Goal: Download file/media

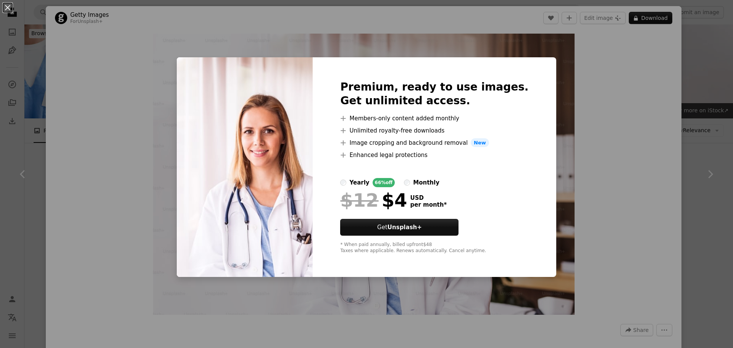
scroll to position [4358, 0]
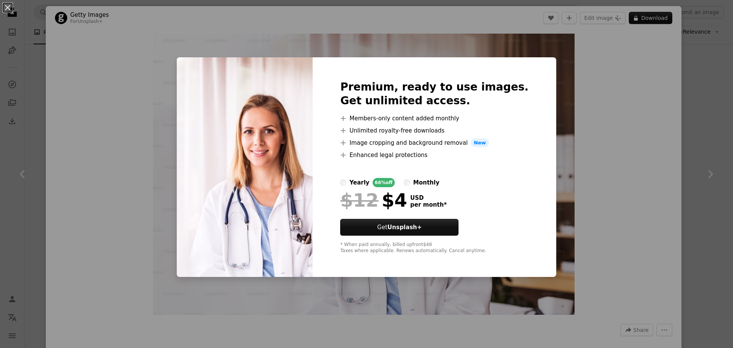
click at [599, 80] on div "An X shape Premium, ready to use images. Get unlimited access. A plus sign Memb…" at bounding box center [366, 174] width 733 height 348
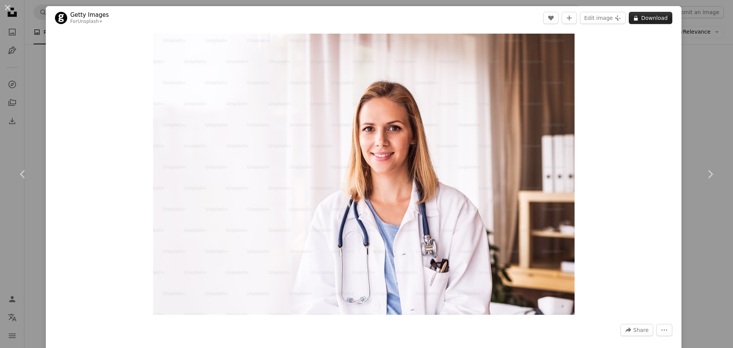
click at [644, 18] on button "A lock Download" at bounding box center [651, 18] width 44 height 12
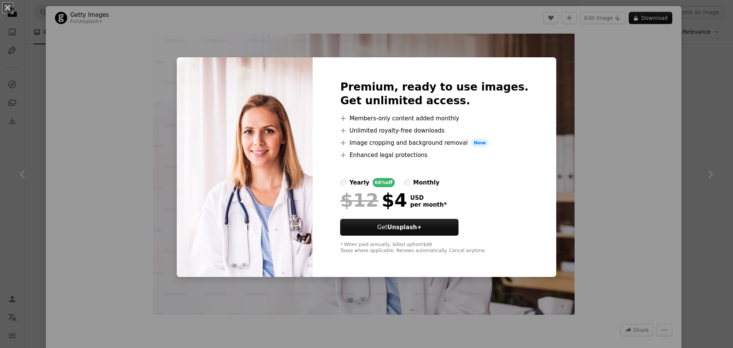
click at [595, 168] on div "An X shape Premium, ready to use images. Get unlimited access. A plus sign Memb…" at bounding box center [366, 174] width 733 height 348
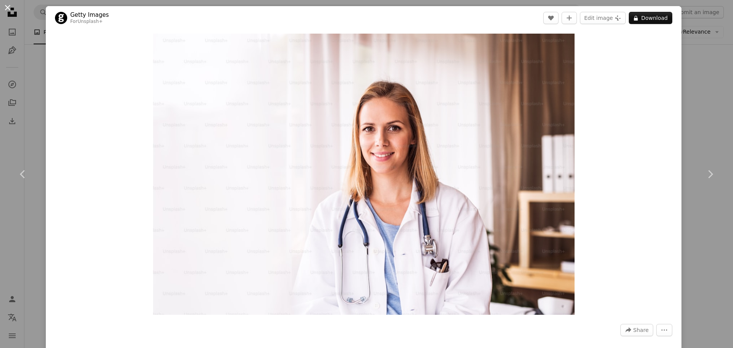
click at [9, 6] on button "An X shape" at bounding box center [7, 7] width 9 height 9
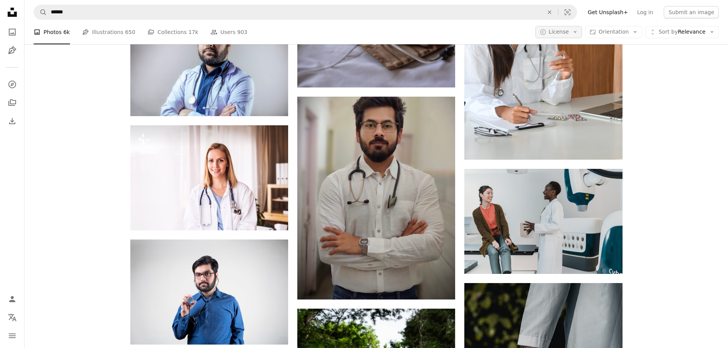
click at [578, 32] on icon "Arrow down" at bounding box center [574, 32] width 7 height 7
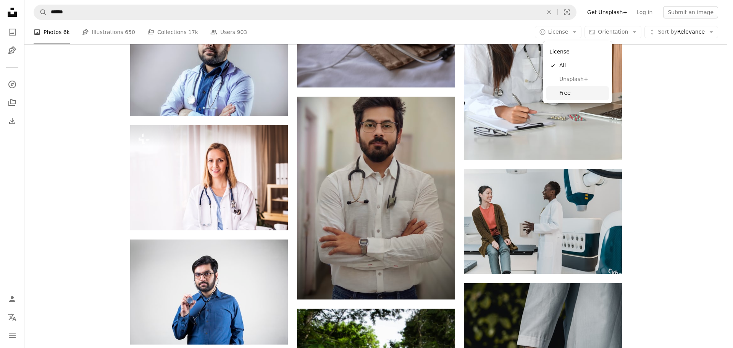
click at [569, 91] on span "Free" at bounding box center [583, 93] width 47 height 8
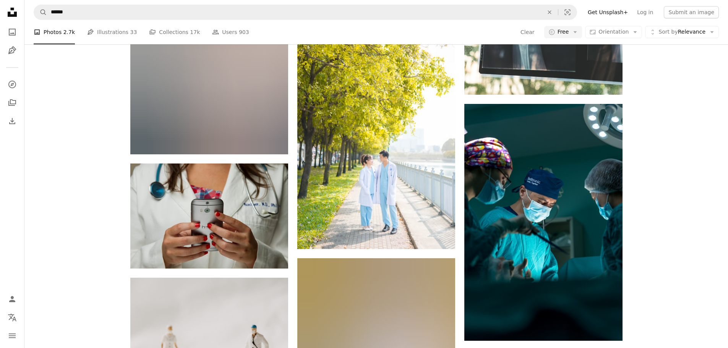
scroll to position [15483, 0]
